Goal: Task Accomplishment & Management: Manage account settings

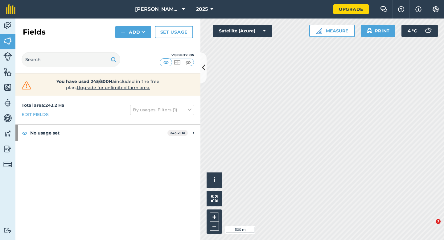
click at [171, 12] on span "[PERSON_NAME] Farms" at bounding box center [157, 9] width 44 height 7
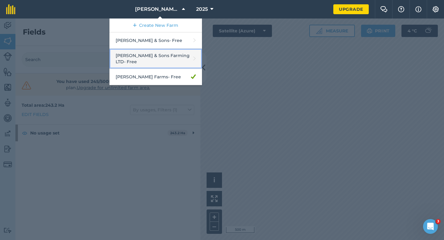
click at [164, 57] on link "[PERSON_NAME] & Sons Farming LTD - Free" at bounding box center [155, 59] width 92 height 20
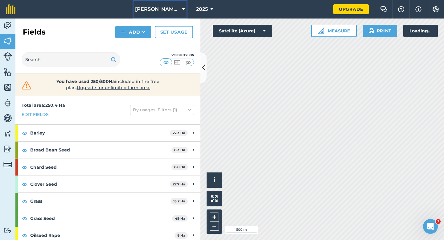
click at [158, 15] on button "[PERSON_NAME] & Sons Farming LTD" at bounding box center [160, 9] width 55 height 18
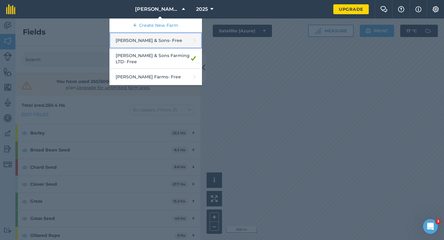
click at [160, 38] on link "[PERSON_NAME] & Sons - Free" at bounding box center [155, 40] width 92 height 16
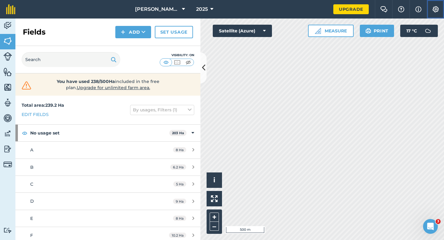
click at [438, 10] on img at bounding box center [435, 9] width 7 height 6
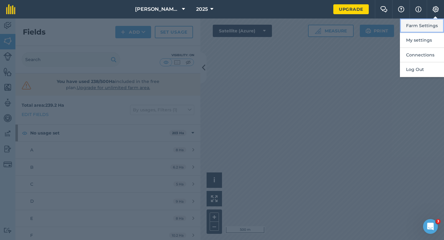
click at [430, 27] on button "Farm Settings" at bounding box center [422, 25] width 44 height 14
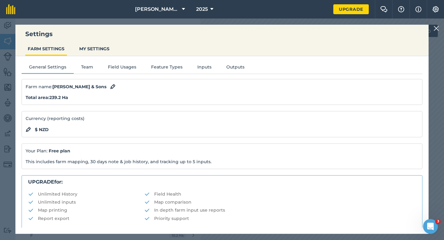
scroll to position [118, 0]
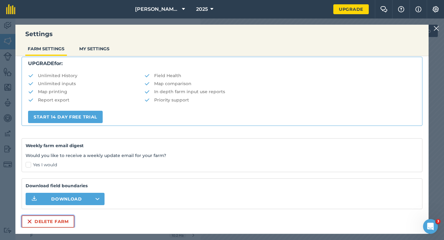
click at [59, 218] on button "Delete farm" at bounding box center [48, 221] width 53 height 12
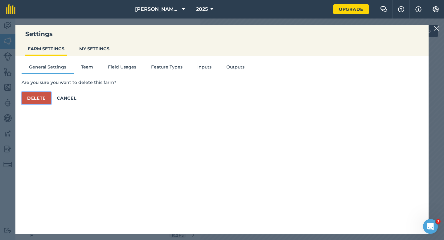
click at [36, 96] on button "Delete" at bounding box center [37, 98] width 30 height 12
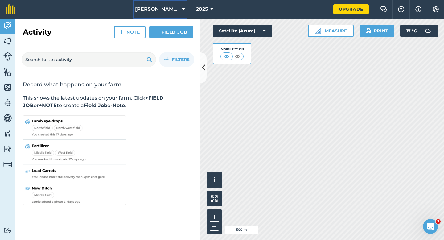
click at [167, 7] on span "[PERSON_NAME] & Sons Farming LTD" at bounding box center [157, 9] width 44 height 7
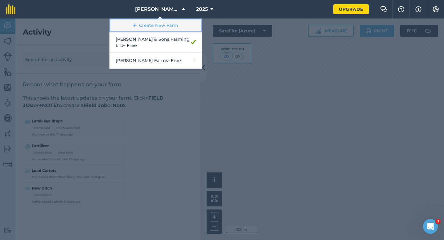
click at [161, 29] on link "Create New Farm" at bounding box center [155, 25] width 92 height 14
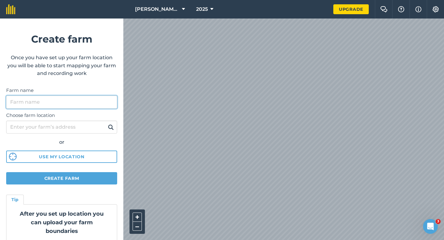
click at [98, 96] on input "Farm name" at bounding box center [61, 102] width 111 height 13
type input "Watties Peas"
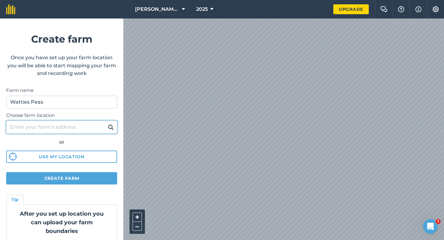
click at [71, 126] on input "Choose farm location" at bounding box center [61, 127] width 111 height 13
type input "[STREET_ADDRESS][PERSON_NAME]"
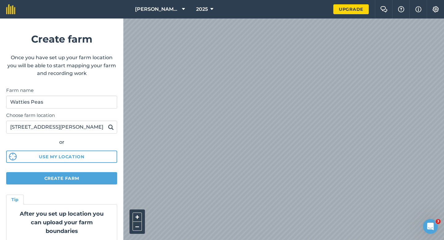
click at [112, 131] on button at bounding box center [111, 127] width 10 height 8
click at [112, 128] on img at bounding box center [111, 126] width 6 height 7
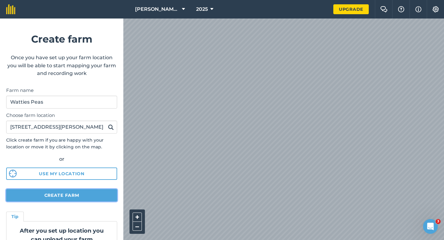
click at [92, 190] on button "Create farm" at bounding box center [61, 195] width 111 height 12
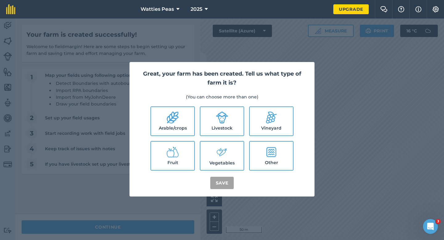
click at [203, 123] on label "Livestock" at bounding box center [221, 121] width 43 height 28
checkbox input "true"
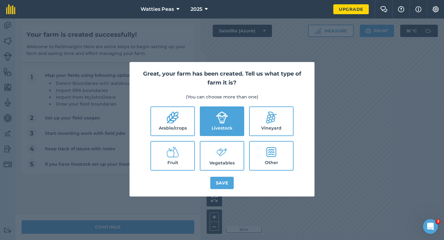
click at [189, 118] on label "Arable/crops" at bounding box center [172, 121] width 43 height 28
checkbox input "true"
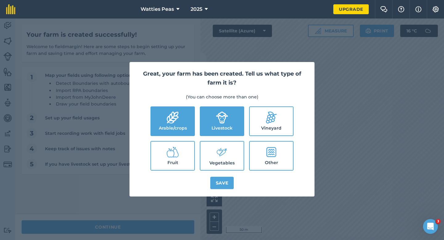
click at [231, 153] on label "Vegetables" at bounding box center [221, 155] width 43 height 28
checkbox input "true"
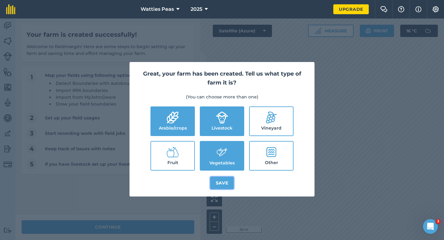
click at [231, 182] on button "Save" at bounding box center [222, 183] width 24 height 12
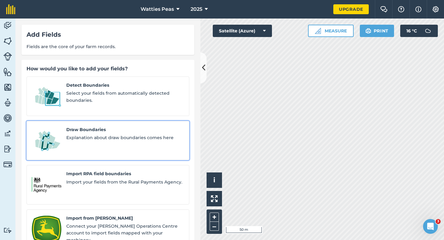
click at [71, 134] on span "Explanation about draw boundaries comes here" at bounding box center [125, 137] width 118 height 7
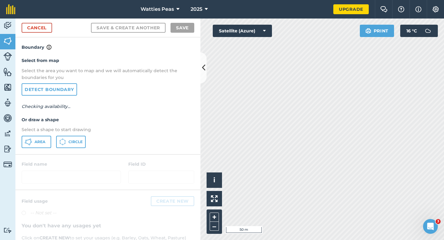
click at [30, 135] on div "Select from map Select the area you want to map and we will automatically detec…" at bounding box center [107, 102] width 185 height 103
click at [31, 137] on button "Area" at bounding box center [37, 142] width 30 height 12
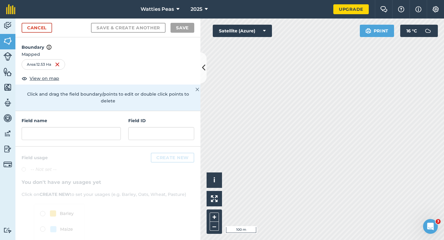
click at [59, 138] on div "Field name Field ID" at bounding box center [107, 128] width 185 height 35
click at [59, 133] on input "text" at bounding box center [71, 133] width 99 height 13
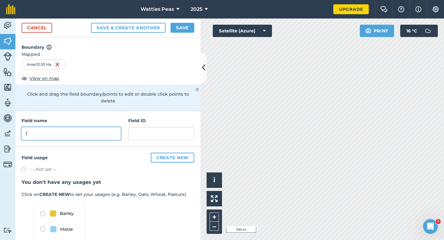
type input "1"
click at [107, 133] on div "Field name 1 Field ID" at bounding box center [107, 128] width 185 height 35
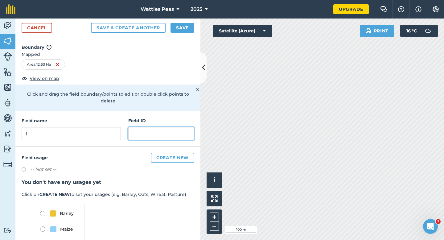
click at [141, 129] on input "text" at bounding box center [161, 133] width 66 height 13
type input "Greenhayes Farming LTD"
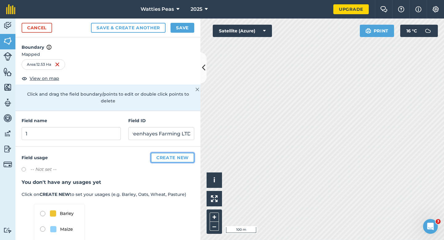
click at [166, 153] on button "Create new" at bounding box center [172, 158] width 43 height 10
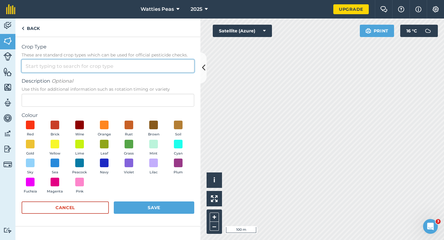
click at [146, 72] on input "Crop Type These are standard crop types which can be used for official pesticid…" at bounding box center [108, 65] width 173 height 13
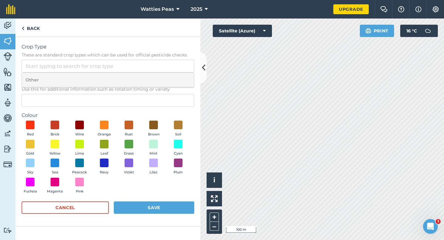
click at [146, 78] on li "Other" at bounding box center [108, 80] width 172 height 14
type input "Other"
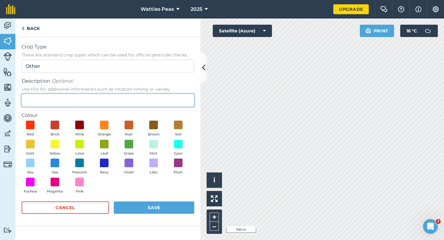
click at [146, 104] on input "Description Optional Use this for additional information such as rotation timin…" at bounding box center [108, 100] width 173 height 13
type input "Peas"
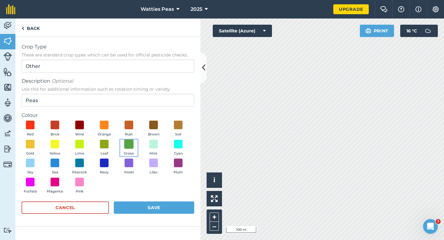
click at [129, 143] on span at bounding box center [129, 144] width 10 height 10
click at [136, 197] on form "Crop Type These are standard crop types which can be used for official pesticid…" at bounding box center [108, 131] width 173 height 177
drag, startPoint x: 136, startPoint y: 197, endPoint x: 124, endPoint y: 176, distance: 24.4
click at [136, 197] on form "Crop Type These are standard crop types which can be used for official pesticid…" at bounding box center [108, 131] width 173 height 177
click at [97, 138] on div "Red Brick Wine Orange Rust Brown Soil Gold Yellow Lime Leaf Grass Mint Cyan Sky…" at bounding box center [108, 159] width 173 height 76
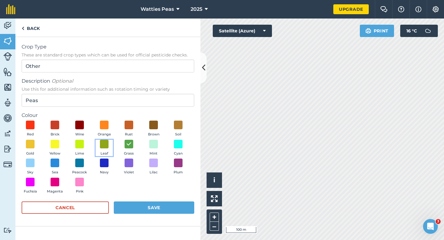
click at [109, 153] on button "Leaf" at bounding box center [104, 148] width 17 height 17
click at [144, 206] on button "Save" at bounding box center [154, 207] width 80 height 12
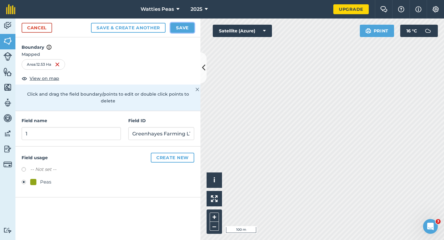
click at [187, 32] on button "Save" at bounding box center [182, 28] width 24 height 10
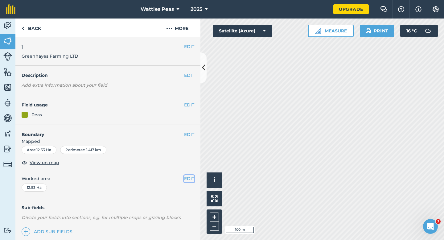
click at [190, 179] on button "EDIT" at bounding box center [189, 178] width 10 height 7
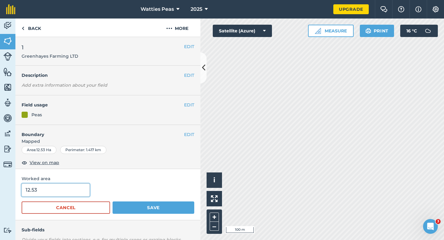
click at [76, 195] on input "12.53" at bounding box center [56, 189] width 68 height 13
type input "12.5"
click at [113, 201] on button "Save" at bounding box center [154, 207] width 82 height 12
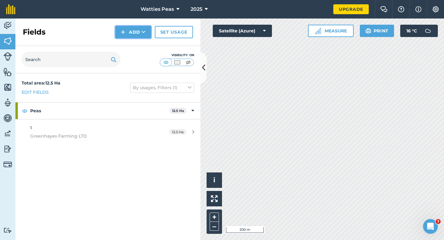
click at [129, 33] on button "Add" at bounding box center [133, 32] width 36 height 12
click at [129, 46] on link "Draw" at bounding box center [133, 46] width 34 height 14
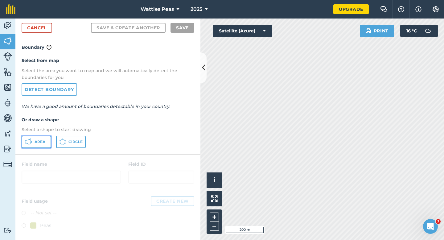
click at [31, 144] on icon at bounding box center [28, 141] width 7 height 7
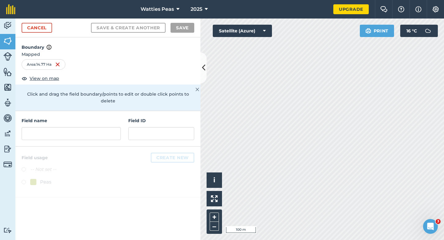
click at [97, 134] on div "Field name Field ID" at bounding box center [107, 128] width 185 height 35
click at [97, 127] on input "text" at bounding box center [71, 133] width 99 height 13
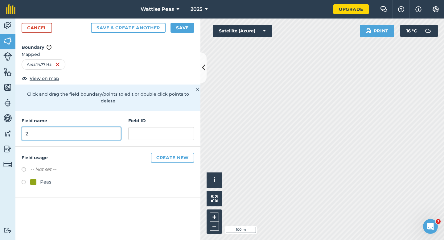
type input "2"
click at [146, 118] on div "Field ID" at bounding box center [161, 128] width 66 height 23
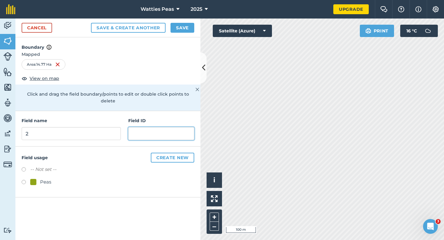
click at [146, 127] on input "text" at bounding box center [161, 133] width 66 height 13
type input "Sparkswedmore LTD"
click at [34, 179] on div at bounding box center [33, 182] width 6 height 6
radio input "true"
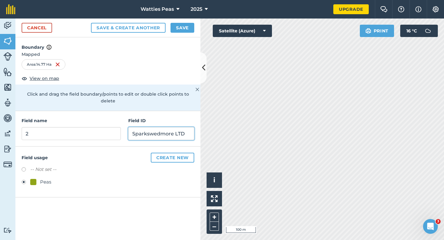
click at [149, 127] on input "Sparkswedmore LTD" at bounding box center [161, 133] width 66 height 13
click at [153, 127] on input "Sparks wedmore LTD" at bounding box center [161, 133] width 66 height 13
type input "Sparks Wedmore LTD"
click at [185, 26] on button "Save" at bounding box center [182, 28] width 24 height 10
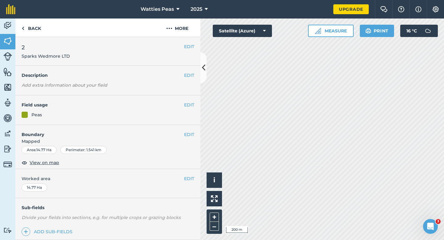
click at [188, 174] on div "EDIT Worked area 14.77 Ha" at bounding box center [107, 183] width 185 height 29
click at [188, 175] on button "EDIT" at bounding box center [189, 178] width 10 height 7
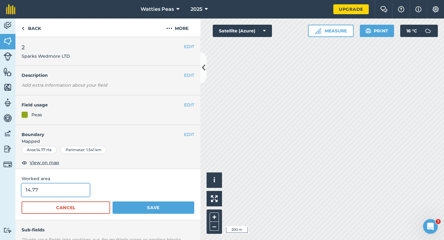
click at [59, 186] on input "14.77" at bounding box center [56, 189] width 68 height 13
type input "14.8"
click at [113, 201] on button "Save" at bounding box center [154, 207] width 82 height 12
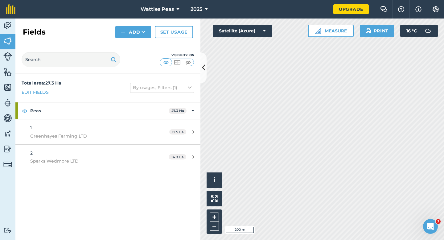
click at [345, 31] on div "Click to start drawing i © 2025 TomTom, Microsoft 200 m + – Satellite (Azure) M…" at bounding box center [322, 128] width 244 height 221
click at [127, 30] on button "Add" at bounding box center [133, 32] width 36 height 12
click at [129, 41] on link "Draw" at bounding box center [133, 46] width 34 height 14
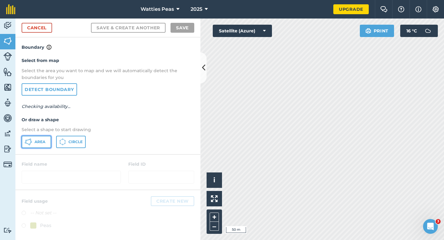
click at [34, 147] on button "Area" at bounding box center [37, 142] width 30 height 12
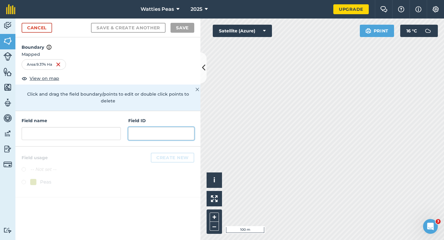
click at [147, 129] on input "text" at bounding box center [161, 133] width 66 height 13
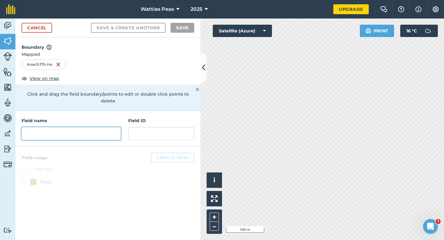
click at [109, 129] on input "text" at bounding box center [71, 133] width 99 height 13
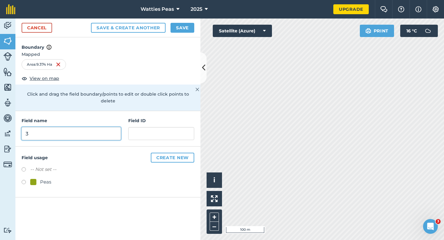
type input "3"
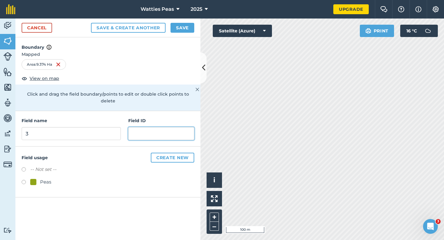
click at [161, 127] on input "text" at bounding box center [161, 133] width 66 height 13
type input "Wexford Farming"
click at [50, 178] on div "Peas" at bounding box center [45, 181] width 11 height 7
radio input "true"
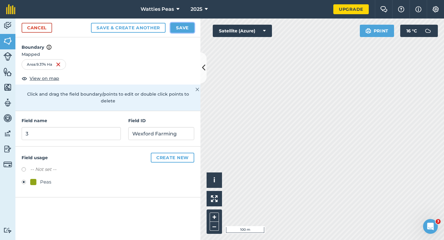
click at [190, 30] on button "Save" at bounding box center [182, 28] width 24 height 10
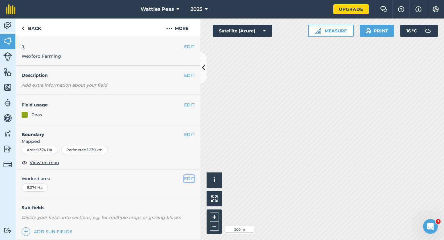
click at [189, 179] on button "EDIT" at bounding box center [189, 178] width 10 height 7
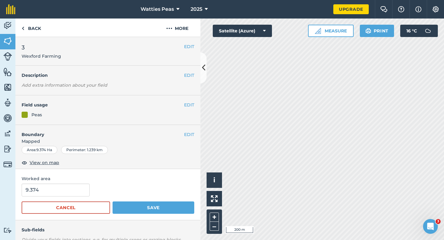
click at [103, 187] on div "9.374" at bounding box center [108, 189] width 173 height 13
click at [79, 188] on input "9.374" at bounding box center [56, 189] width 68 height 13
type input "9.4"
click at [113, 201] on button "Save" at bounding box center [154, 207] width 82 height 12
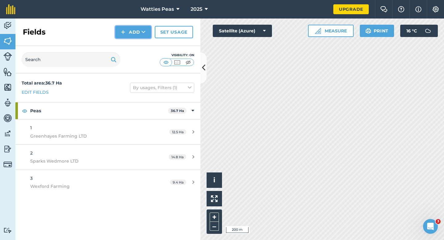
click at [143, 33] on icon at bounding box center [143, 32] width 4 height 6
click at [143, 40] on link "Draw" at bounding box center [133, 46] width 34 height 14
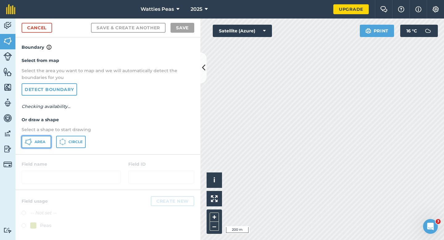
click at [42, 137] on button "Area" at bounding box center [37, 142] width 30 height 12
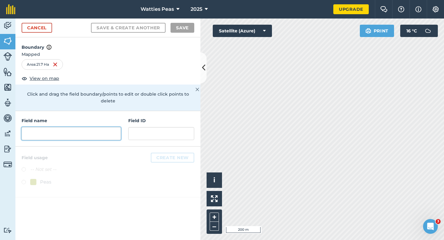
click at [75, 127] on input "text" at bounding box center [71, 133] width 99 height 13
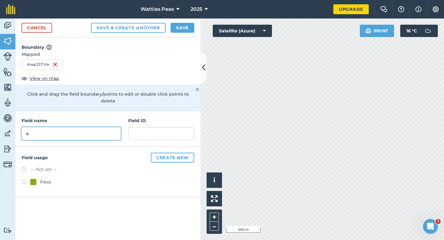
type input "4"
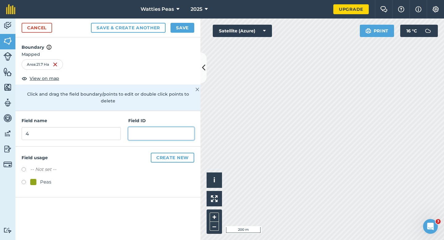
click at [137, 127] on input "text" at bounding box center [161, 133] width 66 height 13
type input "Wild BM"
click at [42, 178] on div "Peas" at bounding box center [45, 181] width 11 height 7
radio input "true"
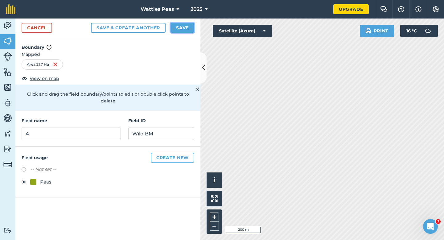
click at [185, 27] on button "Save" at bounding box center [182, 28] width 24 height 10
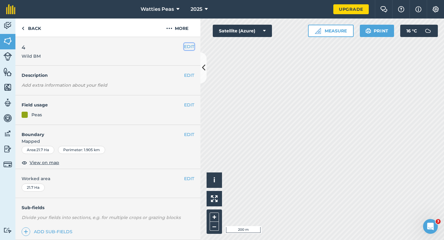
click at [188, 48] on button "EDIT" at bounding box center [189, 46] width 10 height 7
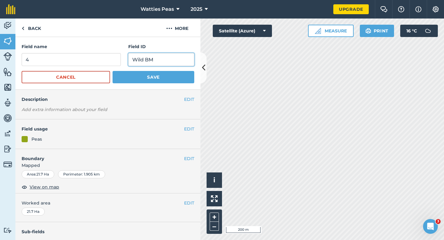
click at [174, 54] on input "Wild BM" at bounding box center [161, 59] width 66 height 13
click at [174, 59] on input "Wild BM" at bounding box center [161, 59] width 66 height 13
type input "Wild BM & EJ"
click at [113, 71] on button "Save" at bounding box center [154, 77] width 82 height 12
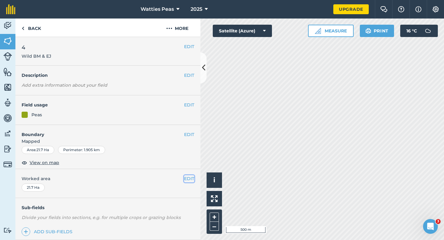
click at [185, 182] on button "EDIT" at bounding box center [189, 178] width 10 height 7
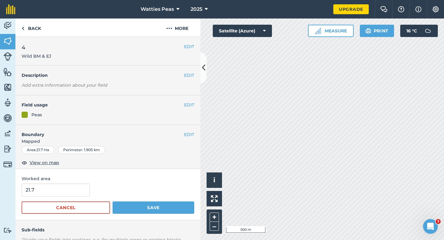
click at [69, 196] on form "21.7 Cancel Save" at bounding box center [108, 198] width 173 height 30
click at [113, 201] on button "Save" at bounding box center [154, 207] width 82 height 12
click at [69, 190] on input "21.7" at bounding box center [56, 189] width 68 height 13
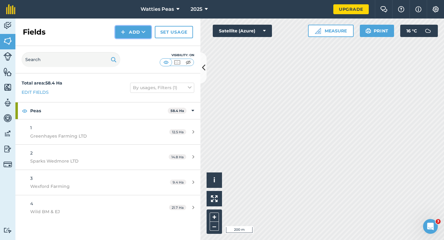
click at [137, 34] on button "Add" at bounding box center [133, 32] width 36 height 12
click at [137, 39] on link "Draw" at bounding box center [133, 46] width 34 height 14
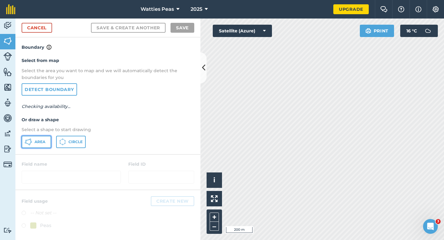
click at [34, 145] on button "Area" at bounding box center [37, 142] width 30 height 12
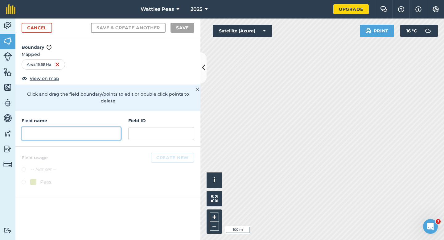
click at [71, 127] on input "text" at bounding box center [71, 133] width 99 height 13
click at [63, 130] on input "text" at bounding box center [71, 133] width 99 height 13
click at [63, 129] on input "text" at bounding box center [71, 133] width 99 height 13
click at [63, 127] on input "text" at bounding box center [71, 133] width 99 height 13
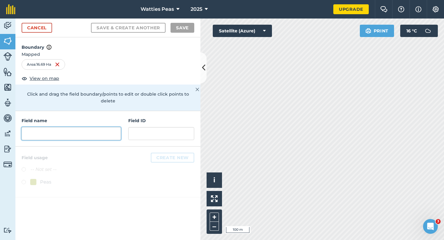
click at [63, 127] on input "text" at bounding box center [71, 133] width 99 height 13
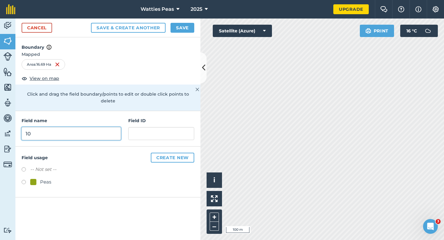
type input "1"
type input "5"
click at [36, 179] on div at bounding box center [33, 182] width 6 height 6
radio input "true"
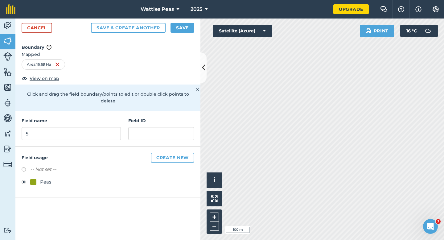
click at [164, 117] on div "Field ID" at bounding box center [161, 128] width 66 height 23
click at [164, 127] on input "text" at bounding box center [161, 133] width 66 height 13
type input "P"
type input "[PERSON_NAME] Farm Partnership"
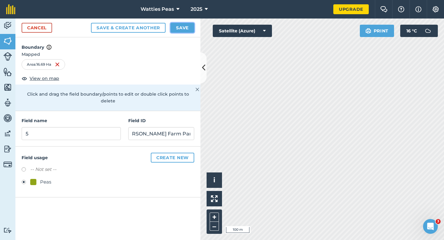
click at [183, 30] on button "Save" at bounding box center [182, 28] width 24 height 10
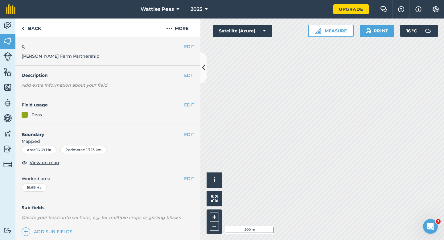
click at [193, 166] on div "EDIT Boundary Mapped Area : 16.69 Ha Perimeter : 1.723 km View on map" at bounding box center [107, 147] width 185 height 44
click at [193, 176] on button "EDIT" at bounding box center [189, 178] width 10 height 7
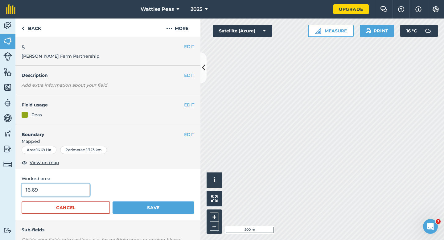
click at [84, 188] on input "16.69" at bounding box center [56, 189] width 68 height 13
type input "16.7"
click at [113, 201] on button "Save" at bounding box center [154, 207] width 82 height 12
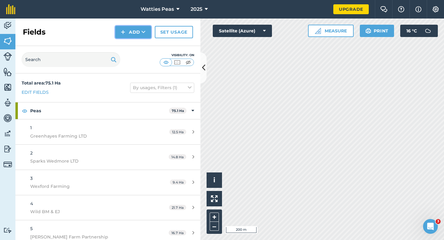
click at [122, 33] on img at bounding box center [123, 31] width 4 height 7
click at [125, 44] on link "Draw" at bounding box center [133, 46] width 34 height 14
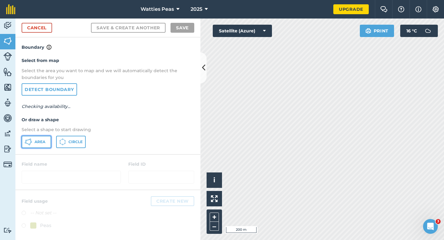
click at [36, 140] on span "Area" at bounding box center [40, 141] width 11 height 5
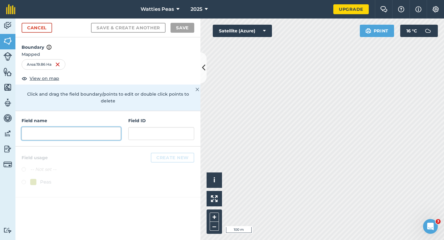
click at [114, 127] on input "text" at bounding box center [71, 133] width 99 height 13
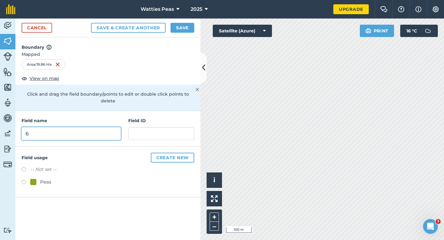
type input "6"
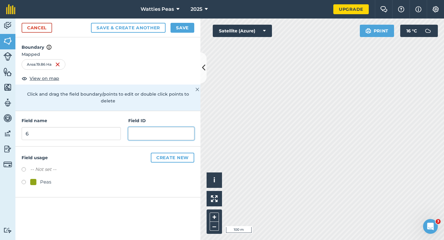
click at [174, 128] on input "text" at bounding box center [161, 133] width 66 height 13
type input "Derrylin LTD"
click at [46, 178] on div "Peas" at bounding box center [45, 181] width 11 height 7
radio input "true"
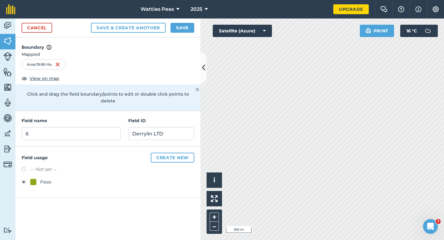
click at [185, 35] on div "Cancel Save & Create Another Save" at bounding box center [107, 27] width 185 height 19
click at [190, 34] on div "Cancel Save & Create Another Save" at bounding box center [107, 27] width 185 height 19
click at [188, 28] on button "Save" at bounding box center [182, 28] width 24 height 10
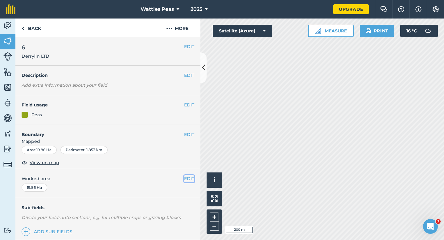
click at [188, 179] on button "EDIT" at bounding box center [189, 178] width 10 height 7
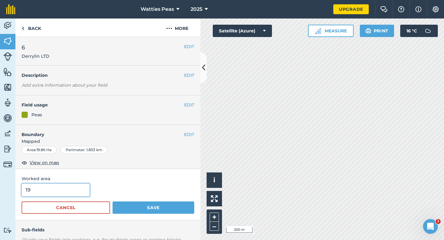
click at [69, 193] on input "19" at bounding box center [56, 189] width 68 height 13
type input "20"
click at [113, 201] on button "Save" at bounding box center [154, 207] width 82 height 12
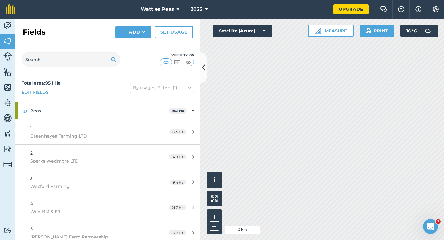
scroll to position [31, 0]
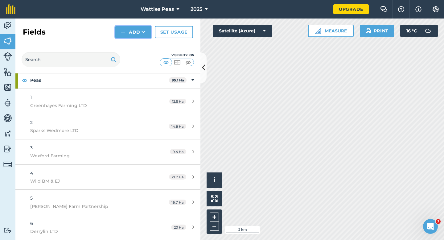
click at [127, 38] on button "Add" at bounding box center [133, 32] width 36 height 12
click at [128, 41] on link "Draw" at bounding box center [133, 46] width 34 height 14
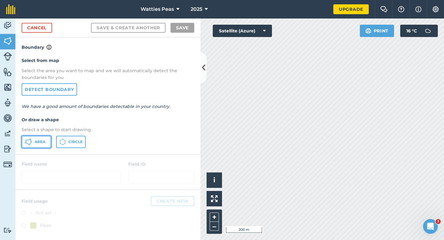
click at [41, 137] on button "Area" at bounding box center [37, 142] width 30 height 12
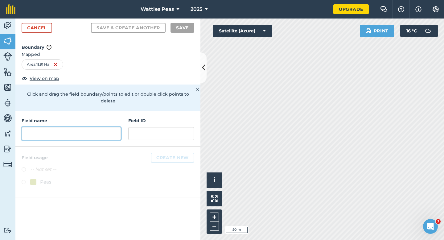
click at [100, 127] on input "text" at bounding box center [71, 133] width 99 height 13
type input "1"
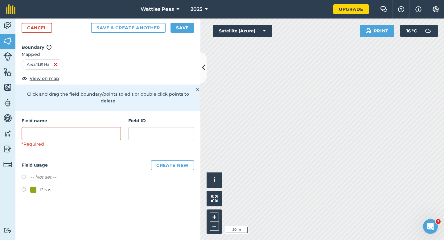
click at [30, 186] on div "Peas" at bounding box center [108, 190] width 173 height 9
click at [39, 177] on div "-- Not set -- Peas" at bounding box center [108, 184] width 173 height 22
click at [37, 186] on div "Peas" at bounding box center [40, 189] width 21 height 7
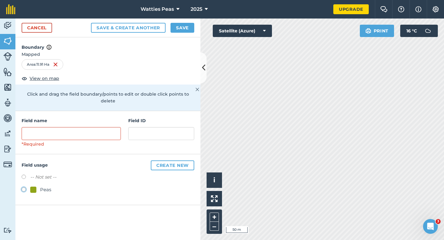
radio input "true"
click at [155, 117] on h4 "Field ID" at bounding box center [161, 120] width 66 height 7
click at [155, 127] on input "text" at bounding box center [161, 133] width 66 height 13
type input "BBCA Farms LTD"
click at [64, 129] on input "text" at bounding box center [71, 133] width 99 height 13
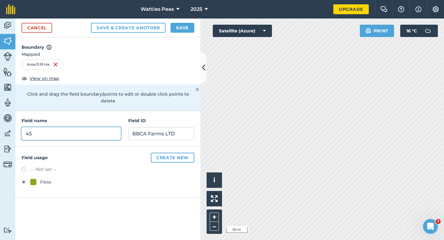
type input "4"
type input "3"
type input "1"
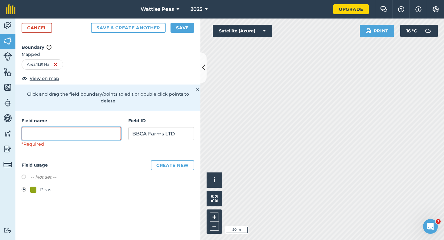
type input "6"
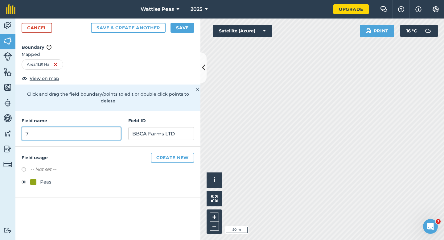
type input "7"
click at [189, 27] on button "Save" at bounding box center [182, 28] width 24 height 10
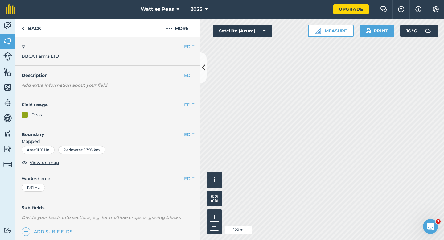
click at [182, 183] on div "EDIT Worked area 11.91 Ha" at bounding box center [107, 183] width 185 height 29
click at [186, 183] on div "EDIT Worked area 11.91 Ha" at bounding box center [107, 183] width 185 height 29
click at [186, 178] on button "EDIT" at bounding box center [189, 178] width 10 height 7
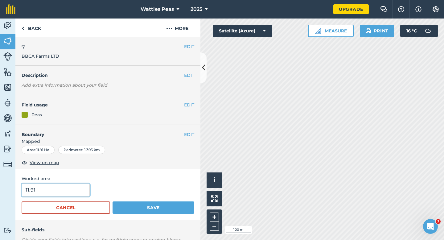
click at [42, 191] on input "11.91" at bounding box center [56, 189] width 68 height 13
type input "12"
click at [113, 201] on button "Save" at bounding box center [154, 207] width 82 height 12
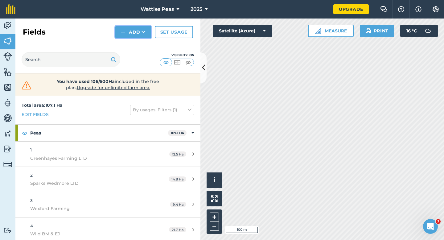
click at [125, 31] on img at bounding box center [123, 31] width 4 height 7
click at [125, 39] on link "Draw" at bounding box center [133, 46] width 34 height 14
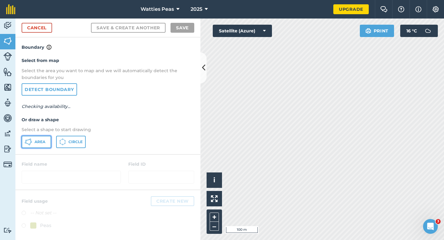
click at [43, 143] on span "Area" at bounding box center [40, 141] width 11 height 5
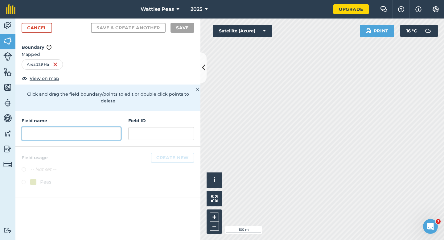
click at [62, 127] on input "text" at bounding box center [71, 133] width 99 height 13
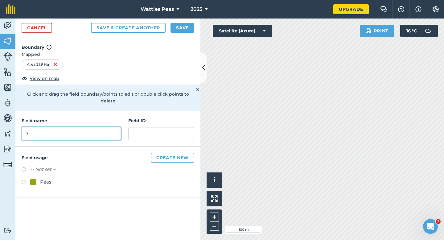
type input "7"
click at [30, 180] on label at bounding box center [26, 183] width 9 height 6
radio input "true"
click at [108, 127] on input "7" at bounding box center [71, 133] width 99 height 13
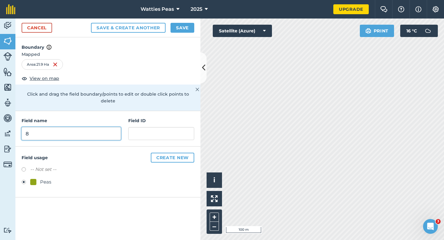
type input "8"
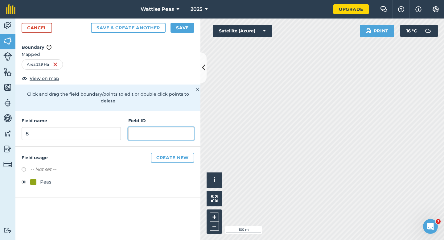
click at [133, 127] on input "text" at bounding box center [161, 133] width 66 height 13
type input "[PERSON_NAME] & YR"
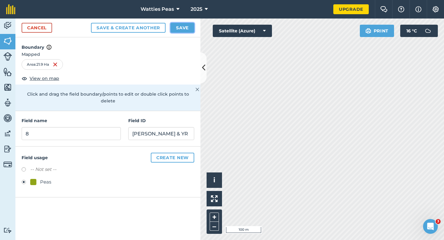
click at [181, 27] on button "Save" at bounding box center [182, 28] width 24 height 10
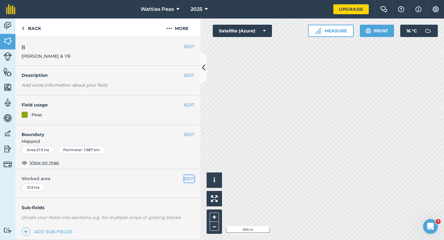
click at [189, 177] on button "EDIT" at bounding box center [189, 178] width 10 height 7
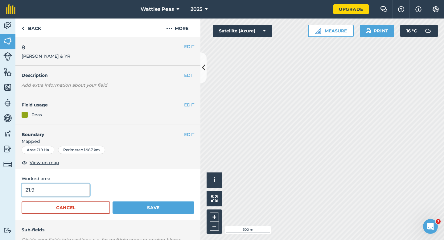
click at [74, 187] on input "21.9" at bounding box center [56, 189] width 68 height 13
type input "22"
click at [113, 201] on button "Save" at bounding box center [154, 207] width 82 height 12
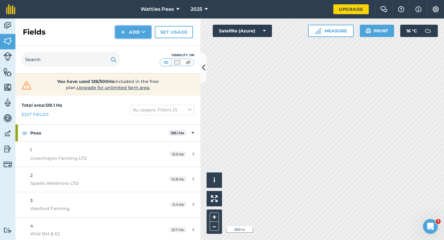
click at [126, 26] on button "Add" at bounding box center [133, 32] width 36 height 12
click at [128, 44] on link "Draw" at bounding box center [133, 46] width 34 height 14
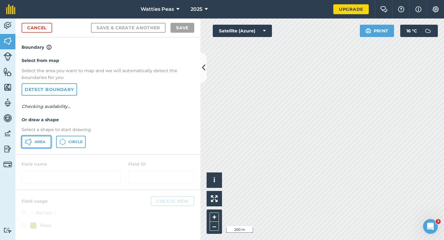
click at [46, 142] on button "Area" at bounding box center [37, 142] width 30 height 12
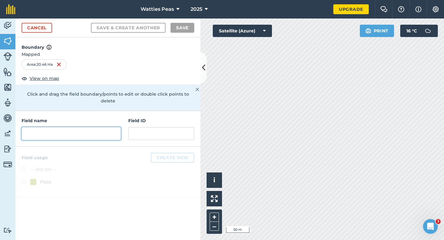
click at [65, 127] on input "text" at bounding box center [71, 133] width 99 height 13
click at [81, 129] on input "text" at bounding box center [71, 133] width 99 height 13
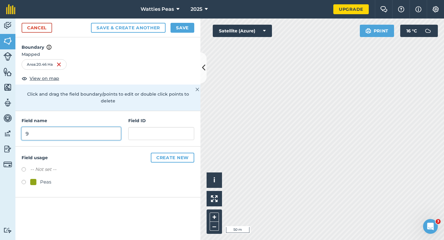
type input "9"
click at [126, 125] on div "Field name 9 Field ID" at bounding box center [107, 128] width 185 height 35
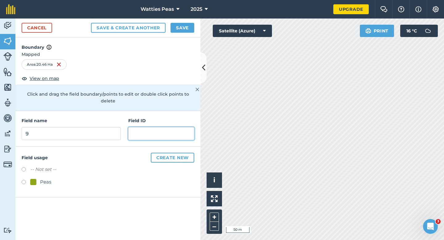
click at [139, 127] on input "text" at bounding box center [161, 133] width 66 height 13
click at [179, 127] on input "[PERSON_NAME] & Sons LTD" at bounding box center [161, 133] width 66 height 13
type input "[PERSON_NAME] & Son LTD"
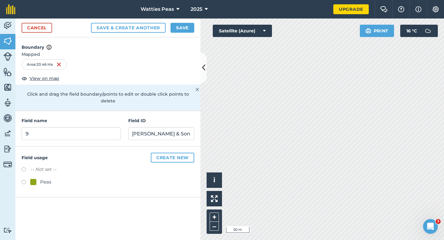
click at [35, 179] on div at bounding box center [33, 182] width 6 height 6
radio input "true"
click at [185, 24] on button "Save" at bounding box center [182, 28] width 24 height 10
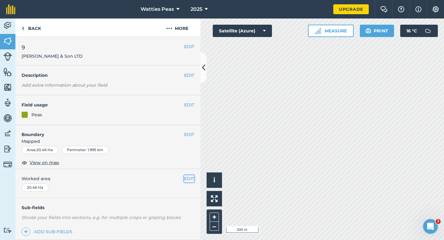
click at [189, 175] on button "EDIT" at bounding box center [189, 178] width 10 height 7
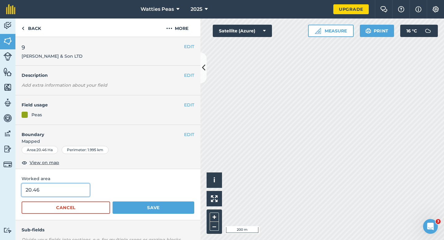
click at [70, 189] on input "20.46" at bounding box center [56, 189] width 68 height 13
type input "20"
click at [113, 201] on button "Save" at bounding box center [154, 207] width 82 height 12
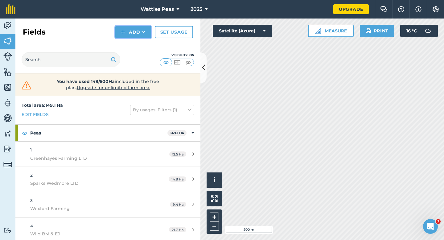
click at [134, 35] on button "Add" at bounding box center [133, 32] width 36 height 12
click at [134, 45] on link "Draw" at bounding box center [133, 46] width 34 height 14
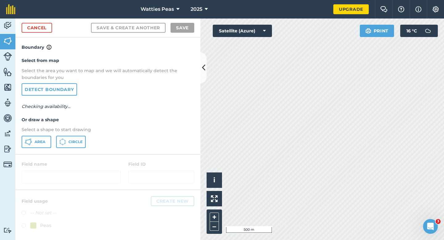
click at [39, 135] on div "Select from map Select the area you want to map and we will automatically detec…" at bounding box center [107, 102] width 185 height 103
click at [31, 139] on icon at bounding box center [28, 141] width 7 height 7
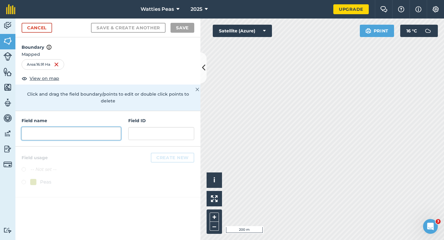
click at [86, 129] on input "text" at bounding box center [71, 133] width 99 height 13
type input "1"
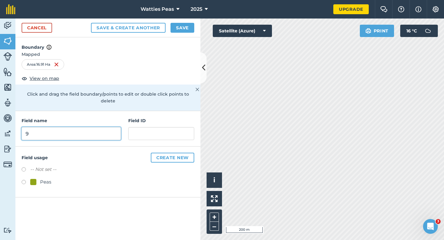
type input "9"
click at [36, 179] on div "Peas" at bounding box center [108, 182] width 173 height 9
click at [40, 178] on div "Peas" at bounding box center [45, 181] width 11 height 7
radio input "true"
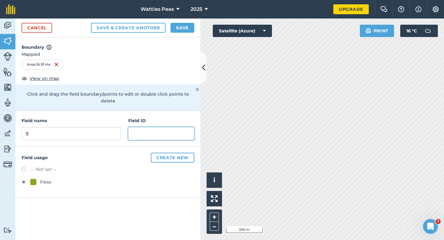
click at [139, 130] on input "text" at bounding box center [161, 133] width 66 height 13
type input "Northgreen Arable"
click at [180, 37] on div "Cancel Save & Create Another Save" at bounding box center [107, 27] width 185 height 19
click at [181, 27] on button "Save" at bounding box center [182, 28] width 24 height 10
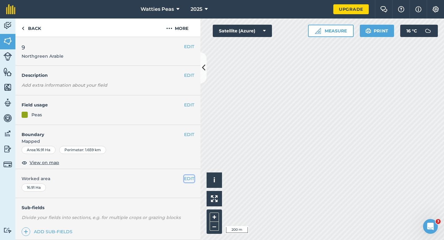
click at [186, 179] on button "EDIT" at bounding box center [189, 178] width 10 height 7
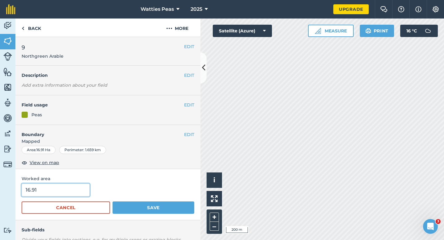
click at [52, 190] on input "16.91" at bounding box center [56, 189] width 68 height 13
type input "17"
click at [113, 201] on button "Save" at bounding box center [154, 207] width 82 height 12
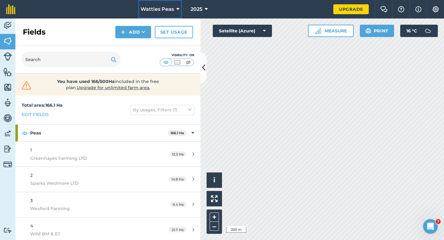
click at [155, 8] on span "Watties Peas" at bounding box center [157, 9] width 33 height 7
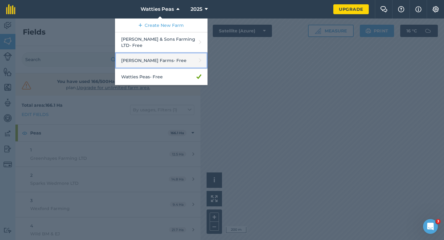
click at [157, 52] on link "[PERSON_NAME] Farms - Free" at bounding box center [161, 60] width 92 height 16
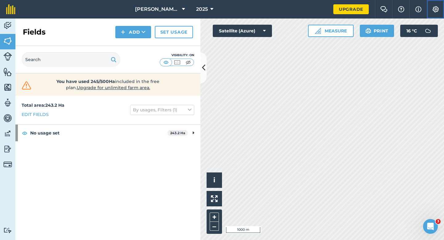
click at [432, 16] on button "Settings" at bounding box center [435, 9] width 17 height 18
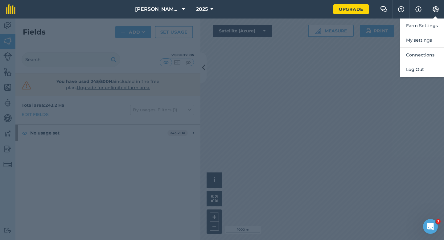
click at [432, 25] on button "Farm Settings" at bounding box center [422, 25] width 44 height 14
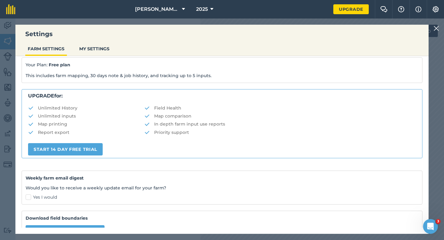
scroll to position [118, 0]
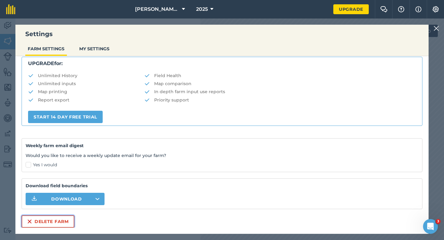
click at [47, 222] on button "Delete farm" at bounding box center [48, 221] width 53 height 12
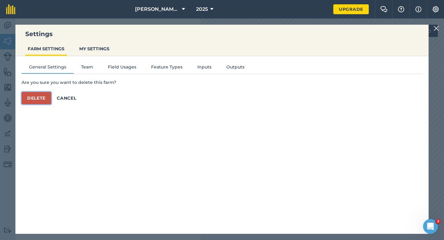
click at [43, 94] on button "Delete" at bounding box center [37, 98] width 30 height 12
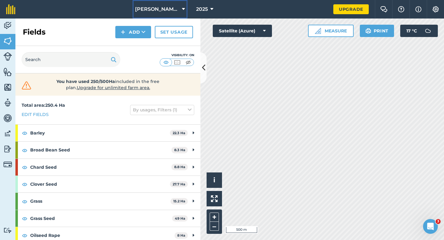
click at [166, 7] on span "[PERSON_NAME] & Sons Farming LTD" at bounding box center [157, 9] width 44 height 7
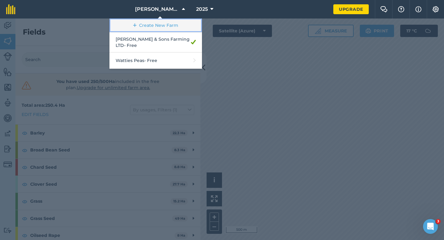
click at [166, 23] on link "Create New Farm" at bounding box center [155, 25] width 92 height 14
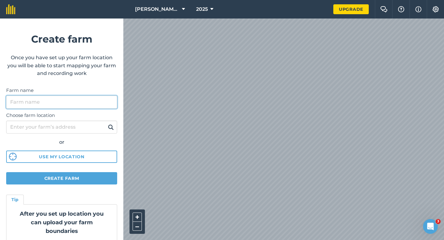
click at [106, 100] on input "Farm name" at bounding box center [61, 102] width 111 height 13
type input "[PERSON_NAME] & Sons Farming LTD"
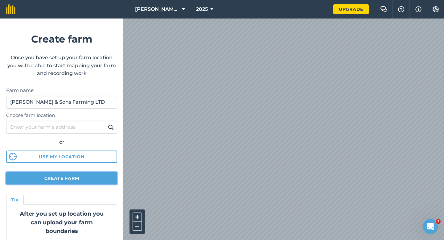
click at [104, 178] on button "Create farm" at bounding box center [61, 178] width 111 height 12
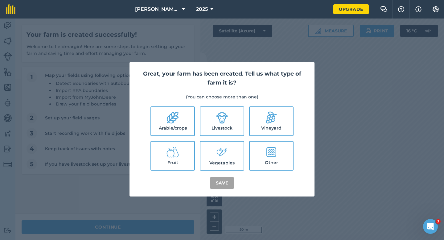
click at [163, 119] on label "Arable/crops" at bounding box center [172, 121] width 43 height 28
checkbox input "true"
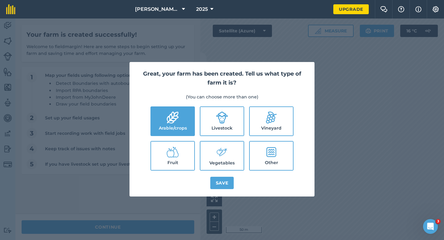
click at [206, 119] on label "Livestock" at bounding box center [221, 121] width 43 height 28
checkbox input "true"
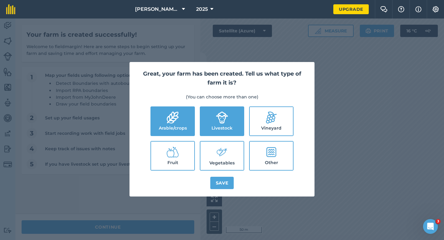
click at [215, 163] on label "Vegetables" at bounding box center [221, 155] width 43 height 28
checkbox input "true"
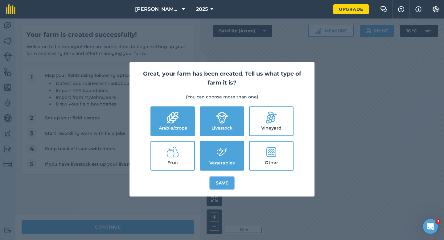
click at [216, 188] on button "Save" at bounding box center [222, 183] width 24 height 12
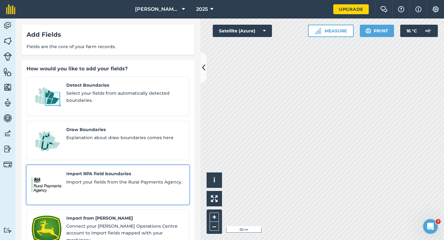
click at [118, 170] on span "Import RPA field boundaries" at bounding box center [125, 173] width 118 height 7
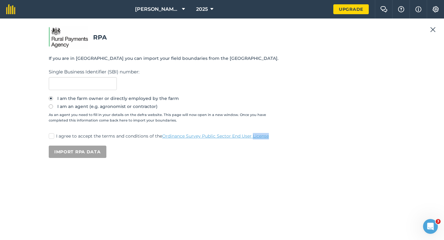
click at [118, 161] on div "RPA If you are in [GEOGRAPHIC_DATA] you can import your field boundaries from t…" at bounding box center [222, 129] width 346 height 207
click at [430, 26] on div "RPA If you are in [GEOGRAPHIC_DATA] you can import your field boundaries from t…" at bounding box center [222, 128] width 444 height 221
click at [432, 30] on img at bounding box center [433, 29] width 6 height 7
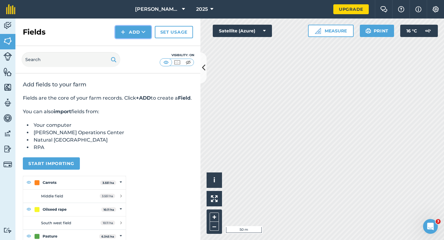
click at [131, 35] on button "Add" at bounding box center [133, 32] width 36 height 12
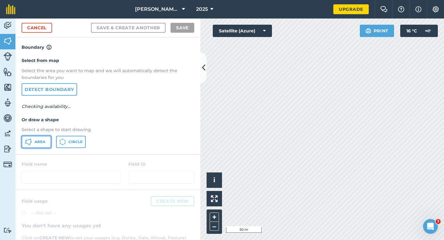
click at [42, 141] on span "Area" at bounding box center [40, 141] width 11 height 5
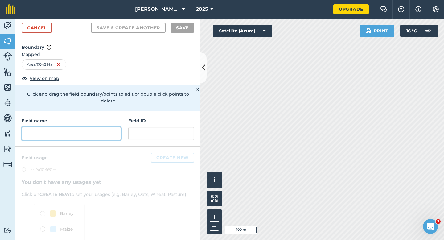
click at [80, 127] on input "text" at bounding box center [71, 133] width 99 height 13
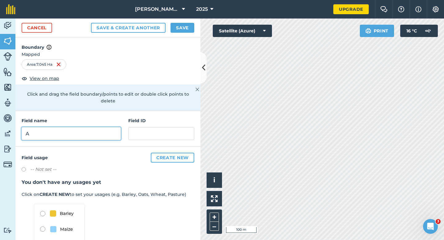
type input "A"
click at [183, 27] on button "Save" at bounding box center [182, 28] width 24 height 10
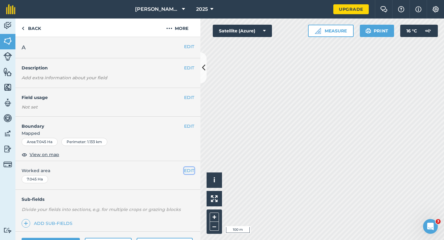
click at [191, 168] on button "EDIT" at bounding box center [189, 170] width 10 height 7
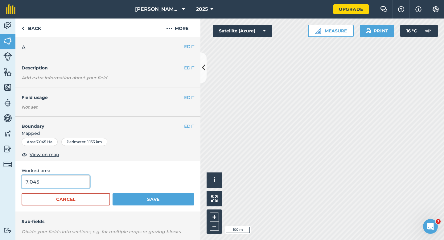
click at [68, 185] on input "7.045" at bounding box center [56, 181] width 68 height 13
type input "7"
click at [113, 193] on button "Save" at bounding box center [154, 199] width 82 height 12
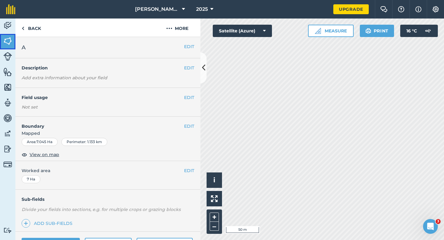
click at [8, 44] on img at bounding box center [7, 40] width 9 height 9
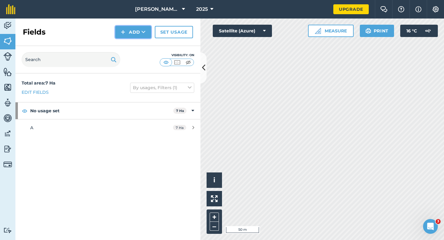
click at [124, 32] on img at bounding box center [123, 31] width 4 height 7
click at [127, 43] on link "Draw" at bounding box center [133, 46] width 34 height 14
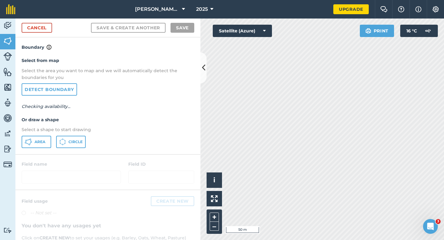
click at [39, 133] on div "Select from map Select the area you want to map and we will automatically detec…" at bounding box center [107, 102] width 185 height 103
click at [39, 136] on button "Area" at bounding box center [37, 142] width 30 height 12
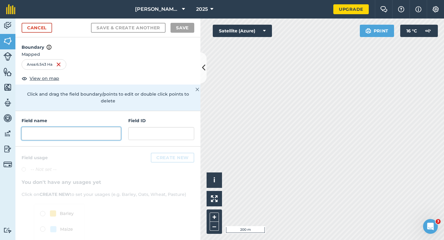
click at [99, 132] on input "text" at bounding box center [71, 133] width 99 height 13
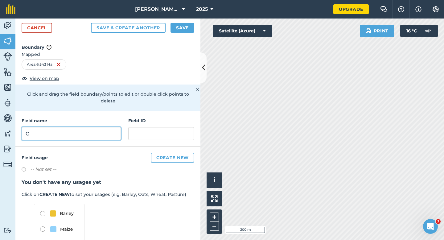
type input "C"
click at [177, 28] on button "Save" at bounding box center [182, 28] width 24 height 10
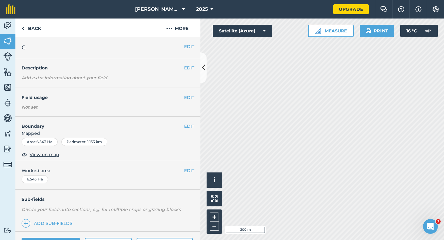
click at [196, 169] on div "EDIT Worked area 6.543 Ha" at bounding box center [107, 175] width 185 height 29
click at [189, 169] on button "EDIT" at bounding box center [189, 170] width 10 height 7
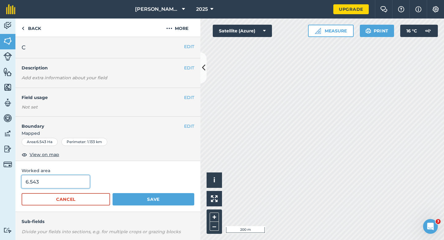
click at [51, 178] on input "6.543" at bounding box center [56, 181] width 68 height 13
click at [54, 181] on input "6.543" at bounding box center [56, 181] width 68 height 13
type input "6.5"
click at [113, 193] on button "Save" at bounding box center [154, 199] width 82 height 12
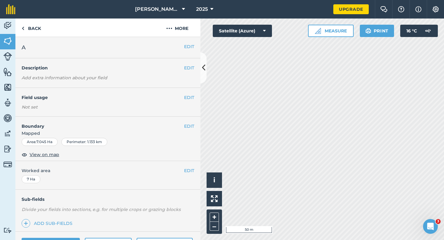
click at [185, 122] on div "EDIT Boundary Mapped Area : 7.045 Ha Perimeter : 1.133 km View on map" at bounding box center [107, 139] width 185 height 44
click at [186, 124] on button "EDIT" at bounding box center [189, 126] width 10 height 7
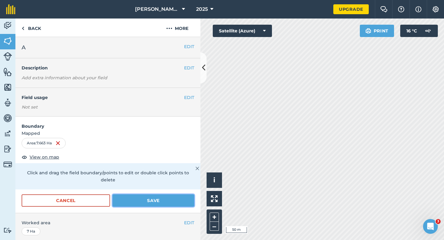
click at [178, 194] on button "Save" at bounding box center [154, 200] width 82 height 12
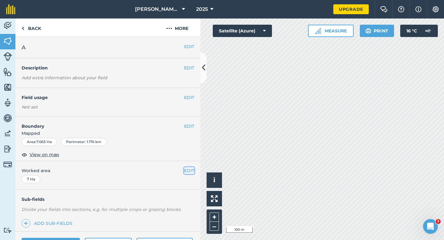
click at [189, 168] on button "EDIT" at bounding box center [189, 170] width 10 height 7
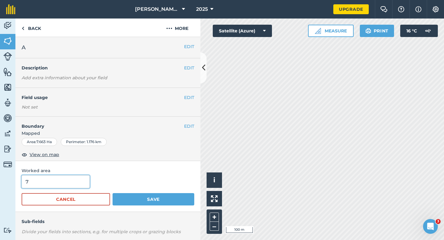
click at [74, 177] on input "7" at bounding box center [56, 181] width 68 height 13
click at [74, 181] on input "7" at bounding box center [56, 181] width 68 height 13
type input "7.7"
click at [113, 193] on button "Save" at bounding box center [154, 199] width 82 height 12
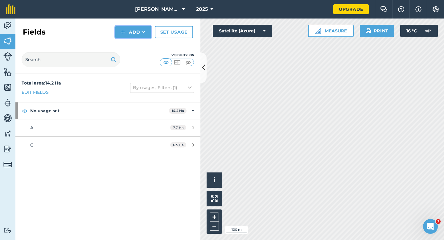
click at [135, 38] on button "Add" at bounding box center [133, 32] width 36 height 12
click at [135, 46] on link "Draw" at bounding box center [133, 46] width 34 height 14
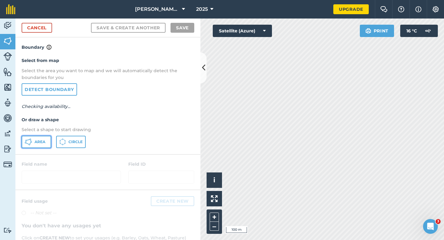
click at [35, 136] on button "Area" at bounding box center [37, 142] width 30 height 12
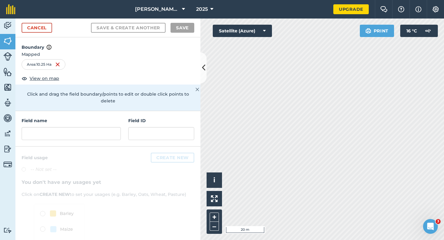
click at [100, 117] on h4 "Field name" at bounding box center [71, 120] width 99 height 7
click at [100, 127] on input "text" at bounding box center [71, 133] width 99 height 13
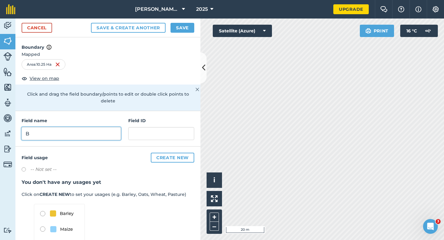
type input "B"
click at [181, 30] on button "Save" at bounding box center [182, 28] width 24 height 10
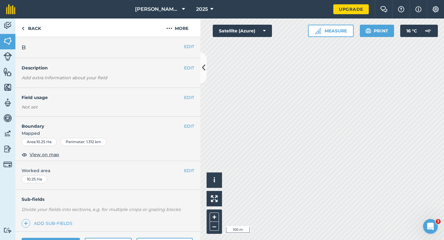
click at [194, 169] on div "EDIT Worked area 10.25 Ha" at bounding box center [107, 175] width 185 height 29
click at [190, 168] on button "EDIT" at bounding box center [189, 170] width 10 height 7
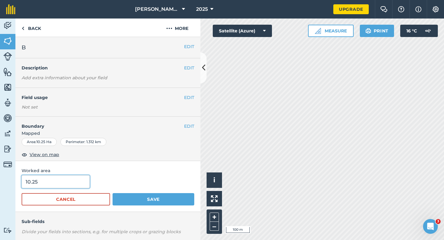
click at [69, 179] on input "10.25" at bounding box center [56, 181] width 68 height 13
type input "10.3"
click at [113, 193] on button "Save" at bounding box center [154, 199] width 82 height 12
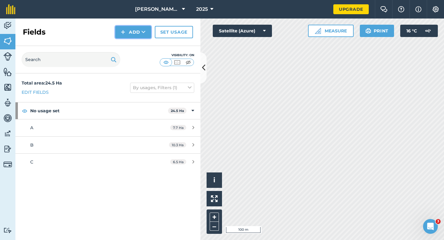
click at [143, 31] on icon at bounding box center [143, 32] width 4 height 6
click at [143, 50] on link "Draw" at bounding box center [133, 46] width 34 height 14
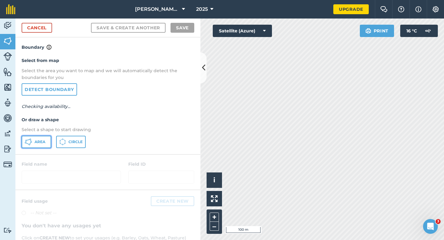
click at [42, 140] on span "Area" at bounding box center [40, 141] width 11 height 5
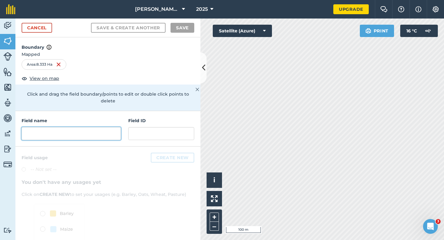
click at [95, 127] on input "text" at bounding box center [71, 133] width 99 height 13
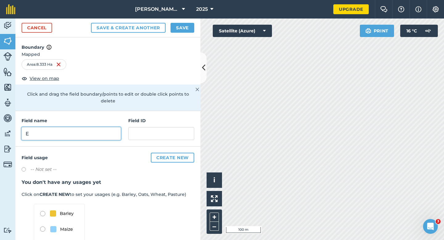
type input "E"
click at [182, 21] on div "Cancel Save & Create Another Save" at bounding box center [107, 27] width 185 height 19
click at [182, 27] on button "Save" at bounding box center [182, 28] width 24 height 10
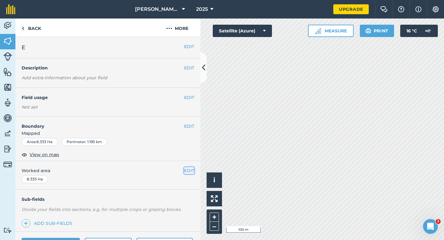
click at [187, 170] on button "EDIT" at bounding box center [189, 170] width 10 height 7
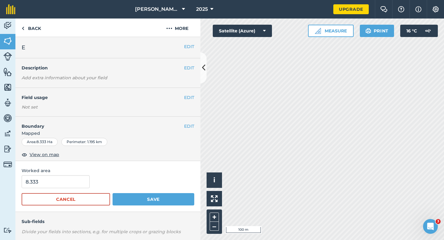
click at [43, 189] on form "8.333 Cancel Save" at bounding box center [108, 190] width 173 height 30
click at [43, 188] on input "8.333" at bounding box center [56, 181] width 68 height 13
type input "8.3"
click at [113, 193] on button "Save" at bounding box center [154, 199] width 82 height 12
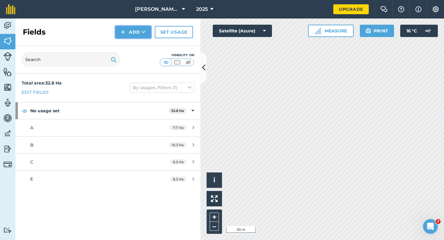
click at [120, 34] on button "Add" at bounding box center [133, 32] width 36 height 12
click at [124, 44] on link "Draw" at bounding box center [133, 46] width 34 height 14
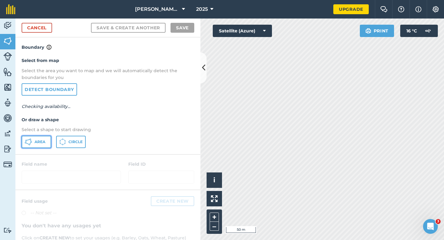
click at [45, 141] on span "Area" at bounding box center [40, 141] width 11 height 5
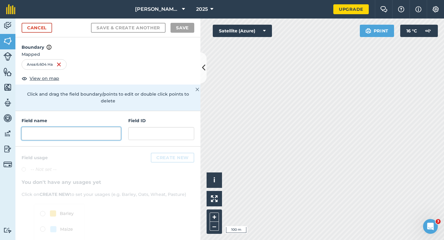
click at [104, 127] on input "text" at bounding box center [71, 133] width 99 height 13
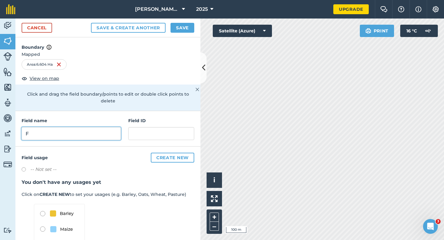
type input "F"
click at [181, 22] on div "Cancel Save & Create Another Save" at bounding box center [107, 27] width 185 height 19
click at [183, 23] on button "Save" at bounding box center [182, 28] width 24 height 10
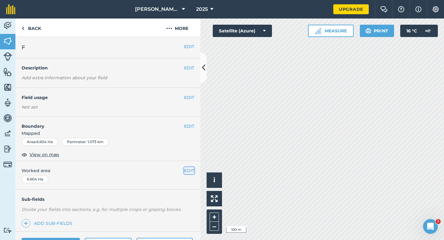
click at [188, 171] on button "EDIT" at bounding box center [189, 170] width 10 height 7
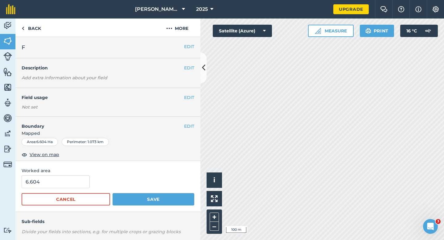
click at [68, 191] on form "6.604 Cancel Save" at bounding box center [108, 190] width 173 height 30
click at [68, 187] on input "6.604" at bounding box center [56, 181] width 68 height 13
type input "6.6"
click at [113, 193] on button "Save" at bounding box center [154, 199] width 82 height 12
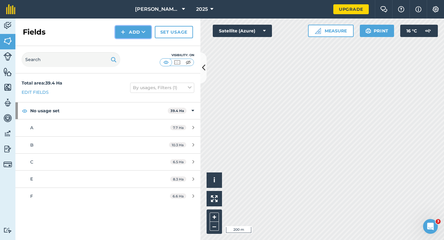
click at [129, 35] on button "Add" at bounding box center [133, 32] width 36 height 12
click at [129, 48] on link "Draw" at bounding box center [133, 46] width 34 height 14
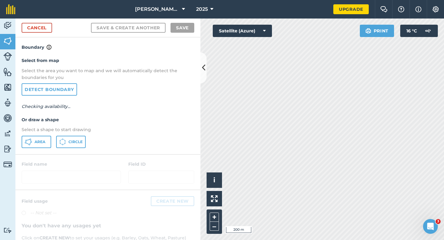
click at [58, 134] on div "Select from map Select the area you want to map and we will automatically detec…" at bounding box center [107, 102] width 185 height 103
click at [42, 134] on div "Select from map Select the area you want to map and we will automatically detec…" at bounding box center [107, 102] width 185 height 103
click at [41, 140] on span "Area" at bounding box center [40, 141] width 11 height 5
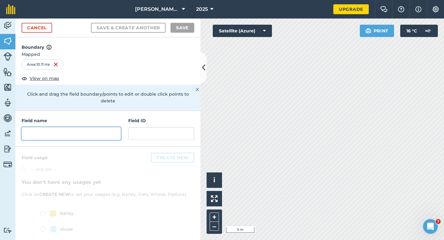
click at [96, 129] on input "text" at bounding box center [71, 133] width 99 height 13
type input "E"
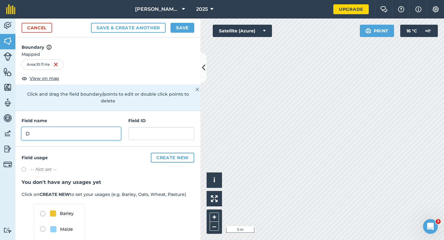
type input "D"
click at [179, 32] on button "Save" at bounding box center [182, 28] width 24 height 10
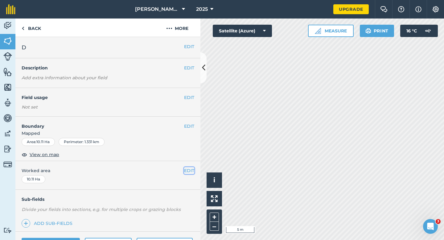
click at [192, 171] on button "EDIT" at bounding box center [189, 170] width 10 height 7
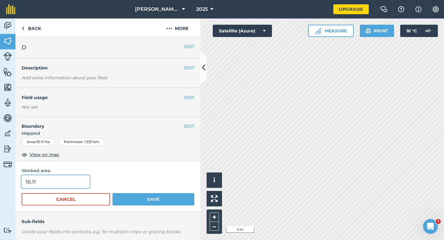
type input "10"
click at [66, 186] on input "10" at bounding box center [56, 181] width 68 height 13
click at [113, 193] on button "Save" at bounding box center [154, 199] width 82 height 12
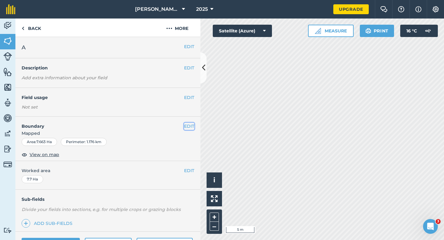
click at [188, 125] on button "EDIT" at bounding box center [189, 126] width 10 height 7
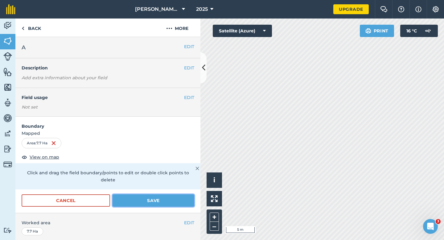
click at [156, 194] on button "Save" at bounding box center [154, 200] width 82 height 12
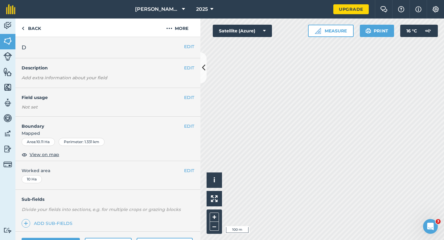
click at [189, 122] on div "EDIT Boundary Mapped Area : 10.11 Ha Perimeter : 1.331 km View on map" at bounding box center [107, 139] width 185 height 44
click at [189, 125] on button "EDIT" at bounding box center [189, 126] width 10 height 7
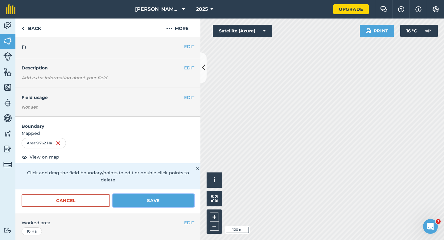
click at [165, 196] on button "Save" at bounding box center [154, 200] width 82 height 12
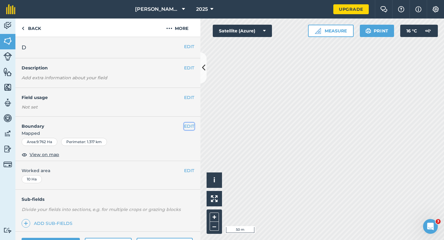
click at [188, 126] on button "EDIT" at bounding box center [189, 126] width 10 height 7
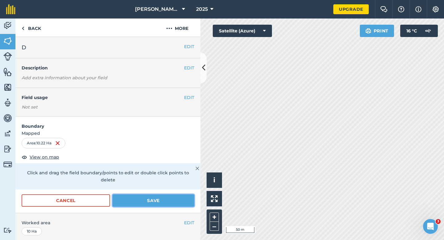
click at [192, 195] on button "Save" at bounding box center [154, 200] width 82 height 12
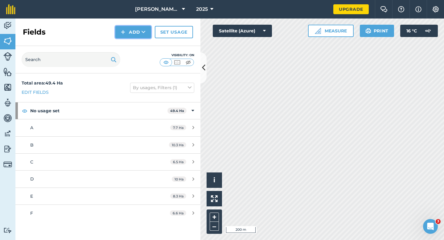
click at [135, 33] on button "Add" at bounding box center [133, 32] width 36 height 12
click at [135, 44] on link "Draw" at bounding box center [133, 46] width 34 height 14
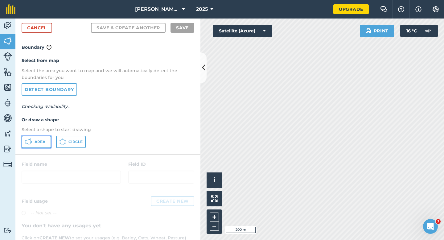
click at [46, 144] on button "Area" at bounding box center [37, 142] width 30 height 12
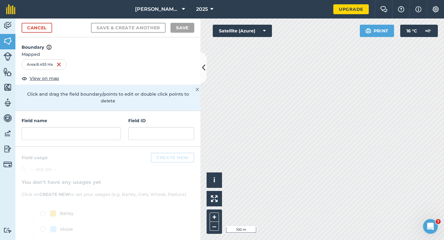
click at [114, 119] on div "Field name" at bounding box center [71, 128] width 99 height 23
click at [113, 127] on input "text" at bounding box center [71, 133] width 99 height 13
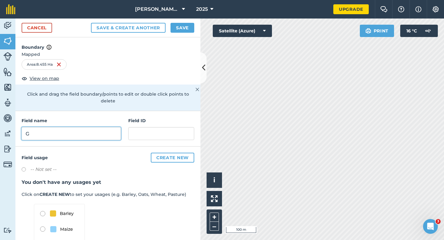
type input "G"
click at [188, 20] on div "Cancel Save & Create Another Save" at bounding box center [107, 27] width 185 height 19
click at [188, 27] on button "Save" at bounding box center [182, 28] width 24 height 10
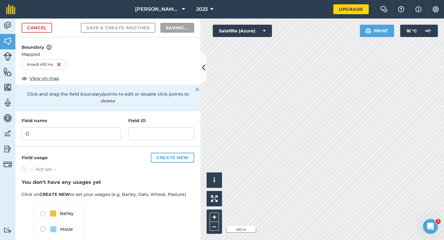
click at [187, 178] on h3 "You don't have any usages yet" at bounding box center [108, 182] width 173 height 8
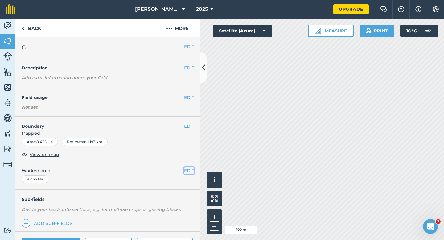
click at [188, 173] on button "EDIT" at bounding box center [189, 170] width 10 height 7
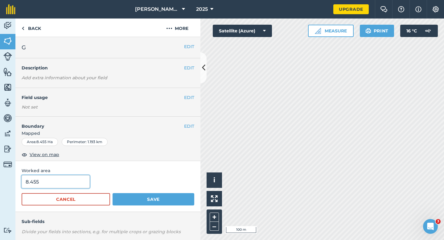
click at [37, 185] on input "8.455" at bounding box center [56, 181] width 68 height 13
type input "8.5"
click at [113, 193] on button "Save" at bounding box center [154, 199] width 82 height 12
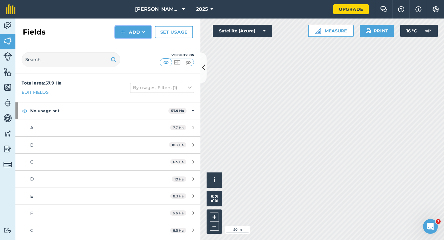
click at [127, 35] on button "Add" at bounding box center [133, 32] width 36 height 12
click at [127, 42] on link "Draw" at bounding box center [133, 46] width 34 height 14
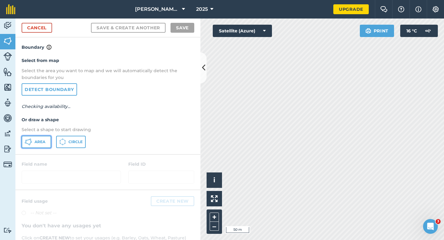
click at [41, 137] on button "Area" at bounding box center [37, 142] width 30 height 12
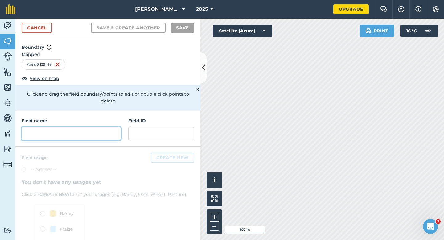
click at [90, 127] on input "text" at bounding box center [71, 133] width 99 height 13
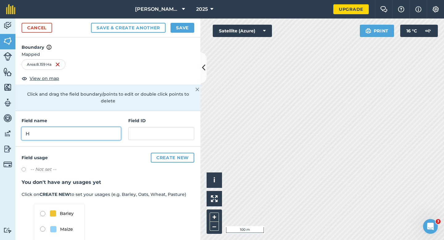
type input "H"
click at [183, 29] on button "Save" at bounding box center [182, 28] width 24 height 10
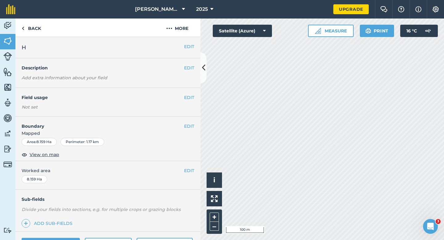
click at [191, 174] on div "EDIT Worked area 8.159 Ha" at bounding box center [107, 175] width 185 height 29
click at [191, 172] on button "EDIT" at bounding box center [189, 170] width 10 height 7
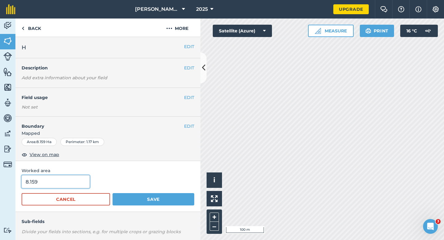
click at [71, 185] on input "8.159" at bounding box center [56, 181] width 68 height 13
type input "8.2"
click at [113, 193] on button "Save" at bounding box center [154, 199] width 82 height 12
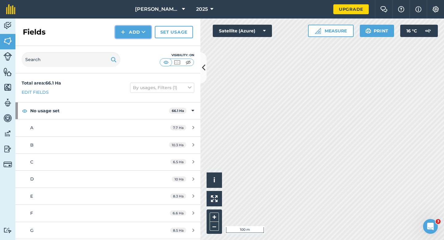
click at [140, 27] on button "Add" at bounding box center [133, 32] width 36 height 12
click at [140, 43] on link "Draw" at bounding box center [133, 46] width 34 height 14
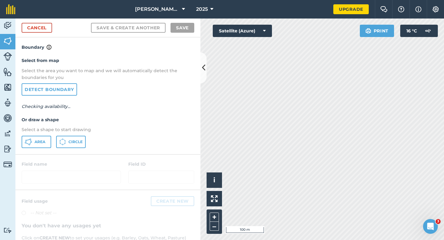
click at [51, 140] on div "Area Circle" at bounding box center [108, 142] width 173 height 12
click at [42, 140] on span "Area" at bounding box center [40, 141] width 11 height 5
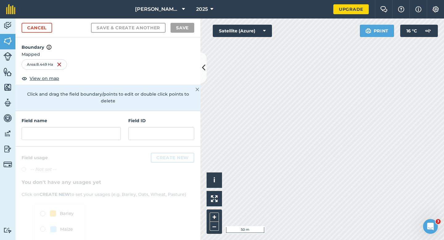
click at [108, 135] on div "Field name Field ID" at bounding box center [107, 128] width 185 height 35
click at [108, 130] on input "text" at bounding box center [71, 133] width 99 height 13
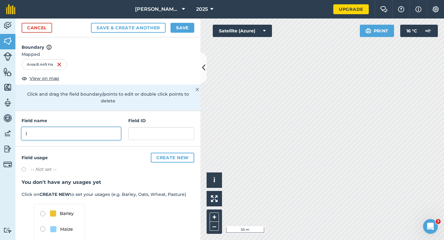
type input "I"
click at [178, 31] on button "Save" at bounding box center [182, 28] width 24 height 10
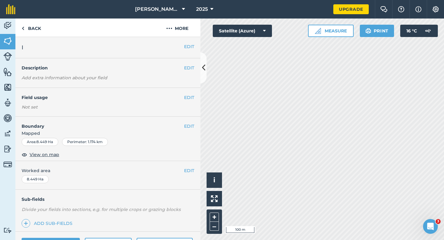
click at [189, 174] on div "EDIT Worked area 8.449 Ha" at bounding box center [107, 175] width 185 height 29
click at [189, 172] on button "EDIT" at bounding box center [189, 170] width 10 height 7
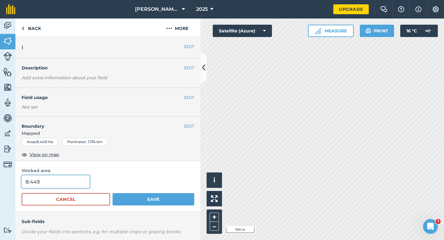
click at [77, 180] on input "8.449" at bounding box center [56, 181] width 68 height 13
type input "8.5"
click at [113, 193] on button "Save" at bounding box center [154, 199] width 82 height 12
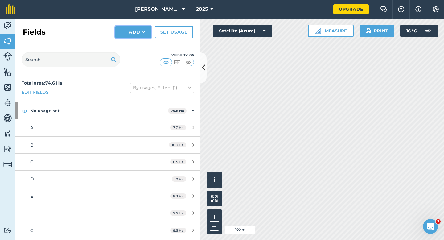
click at [116, 29] on button "Add" at bounding box center [133, 32] width 36 height 12
click at [123, 43] on link "Draw" at bounding box center [133, 46] width 34 height 14
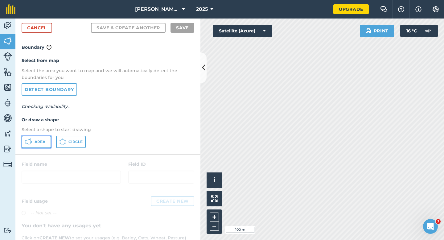
click at [47, 139] on button "Area" at bounding box center [37, 142] width 30 height 12
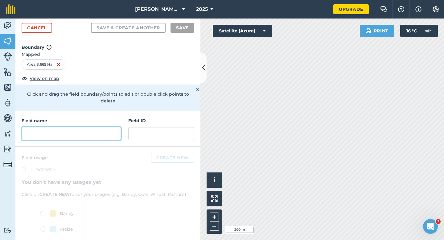
click at [109, 127] on input "text" at bounding box center [71, 133] width 99 height 13
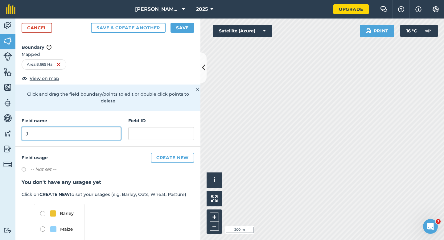
type input "J"
click at [188, 30] on button "Save" at bounding box center [182, 28] width 24 height 10
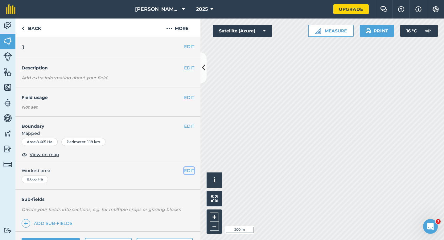
click at [185, 169] on button "EDIT" at bounding box center [189, 170] width 10 height 7
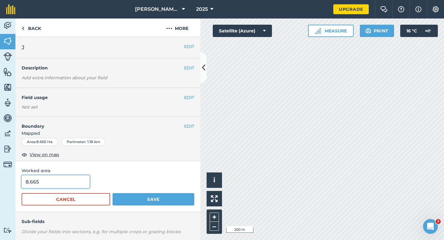
click at [60, 182] on input "8.665" at bounding box center [56, 181] width 68 height 13
type input "8.5"
click at [113, 193] on button "Save" at bounding box center [154, 199] width 82 height 12
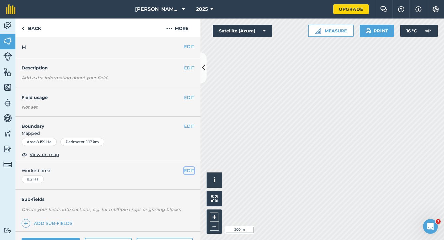
click at [189, 168] on button "EDIT" at bounding box center [189, 170] width 10 height 7
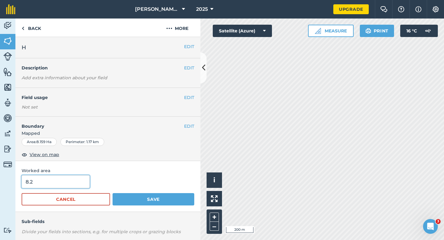
click at [53, 183] on input "8.2" at bounding box center [56, 181] width 68 height 13
type input "8.5"
click at [113, 193] on button "Save" at bounding box center [154, 199] width 82 height 12
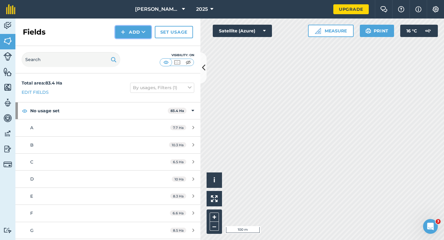
click at [129, 34] on button "Add" at bounding box center [133, 32] width 36 height 12
click at [129, 47] on link "Draw" at bounding box center [133, 46] width 34 height 14
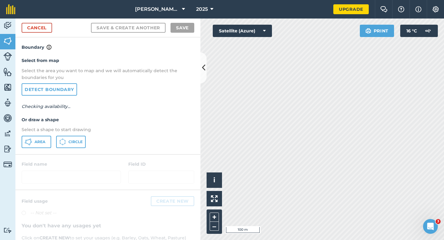
click at [47, 128] on p "Select a shape to start drawing" at bounding box center [108, 129] width 173 height 7
click at [44, 136] on button "Area" at bounding box center [37, 142] width 30 height 12
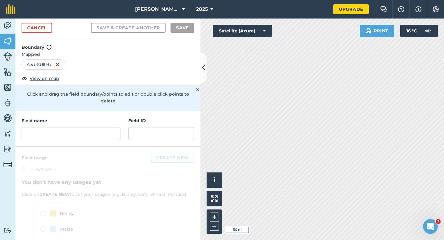
click at [107, 120] on div "Field name" at bounding box center [71, 128] width 99 height 23
click at [107, 127] on input "H" at bounding box center [71, 133] width 99 height 13
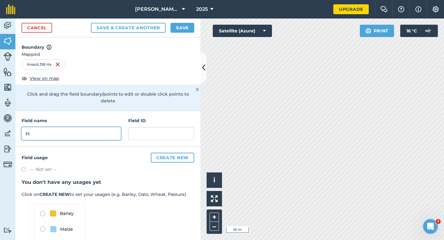
type input "H"
click at [186, 19] on div "Cancel Save & Create Another Save" at bounding box center [107, 27] width 185 height 19
click at [186, 24] on button "Save" at bounding box center [182, 28] width 24 height 10
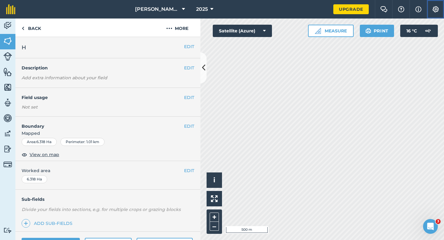
click at [436, 9] on img at bounding box center [435, 9] width 7 height 6
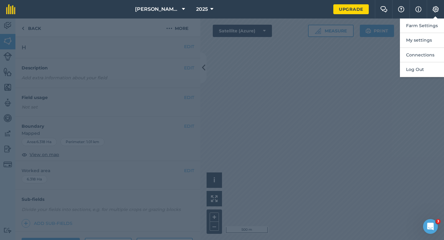
click at [434, 27] on button "Farm Settings" at bounding box center [422, 25] width 44 height 14
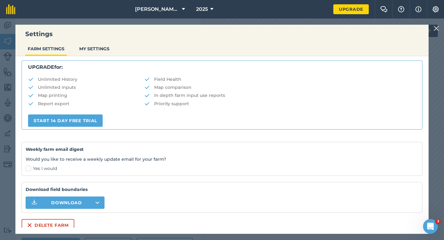
scroll to position [118, 0]
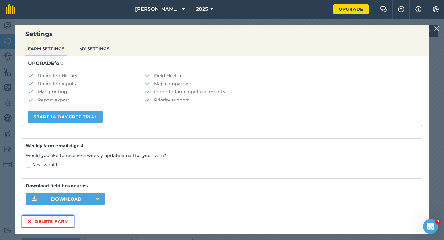
click at [48, 220] on button "Delete farm" at bounding box center [48, 221] width 53 height 12
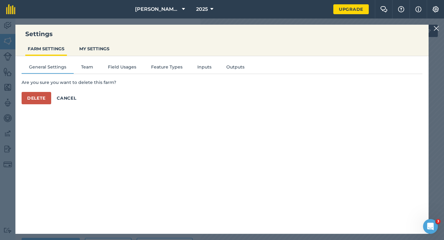
scroll to position [0, 0]
click at [45, 102] on button "Delete" at bounding box center [37, 98] width 30 height 12
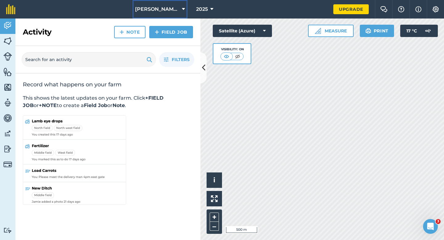
click at [160, 3] on button "[PERSON_NAME] & Sons Farming LTD" at bounding box center [160, 9] width 55 height 18
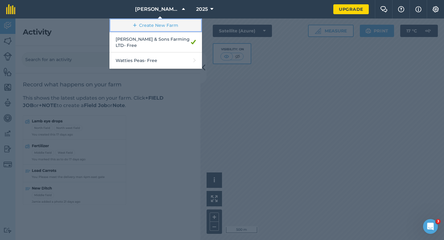
click at [158, 25] on link "Create New Farm" at bounding box center [155, 25] width 92 height 14
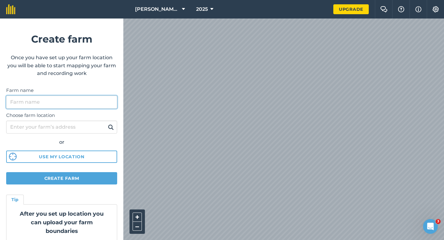
click at [86, 102] on input "Farm name" at bounding box center [61, 102] width 111 height 13
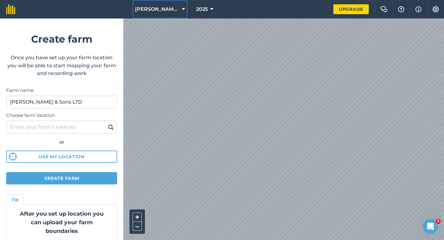
click at [150, 13] on button "[PERSON_NAME] & Sons Farming LTD" at bounding box center [160, 9] width 55 height 18
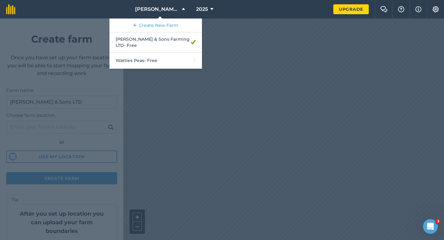
click at [231, 137] on div at bounding box center [222, 128] width 444 height 221
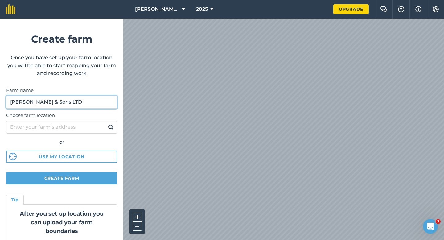
click at [96, 103] on input "[PERSON_NAME] & Sons LTD" at bounding box center [61, 102] width 111 height 13
type input "[PERSON_NAME] & Sons"
